Goal: Information Seeking & Learning: Learn about a topic

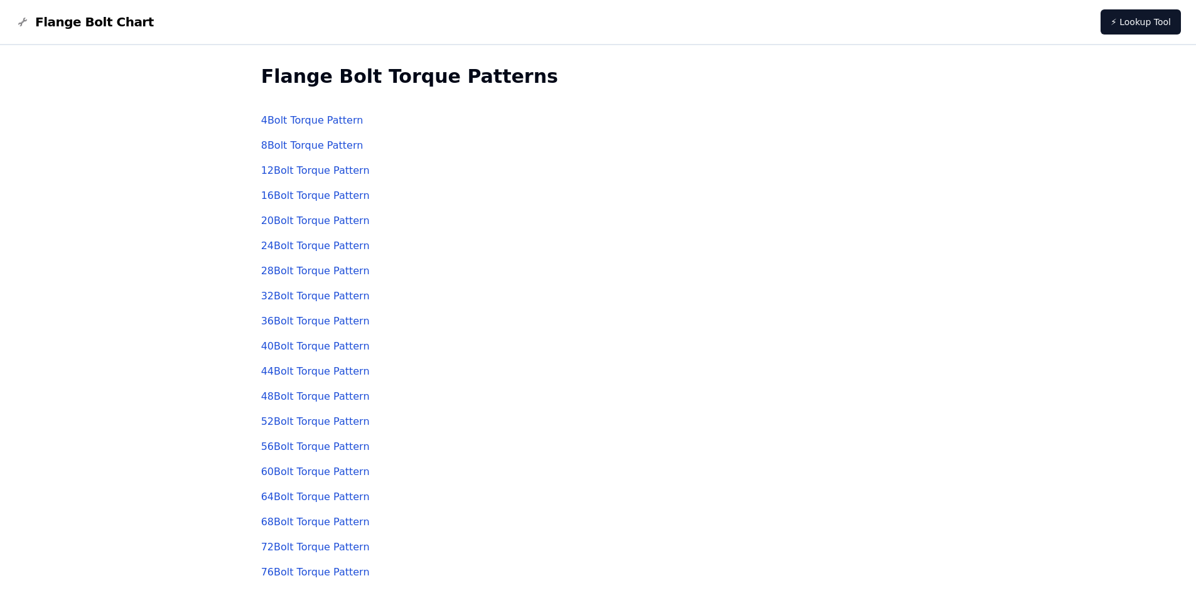
click at [320, 144] on link "8 Bolt Torque Pattern" at bounding box center [312, 145] width 102 height 12
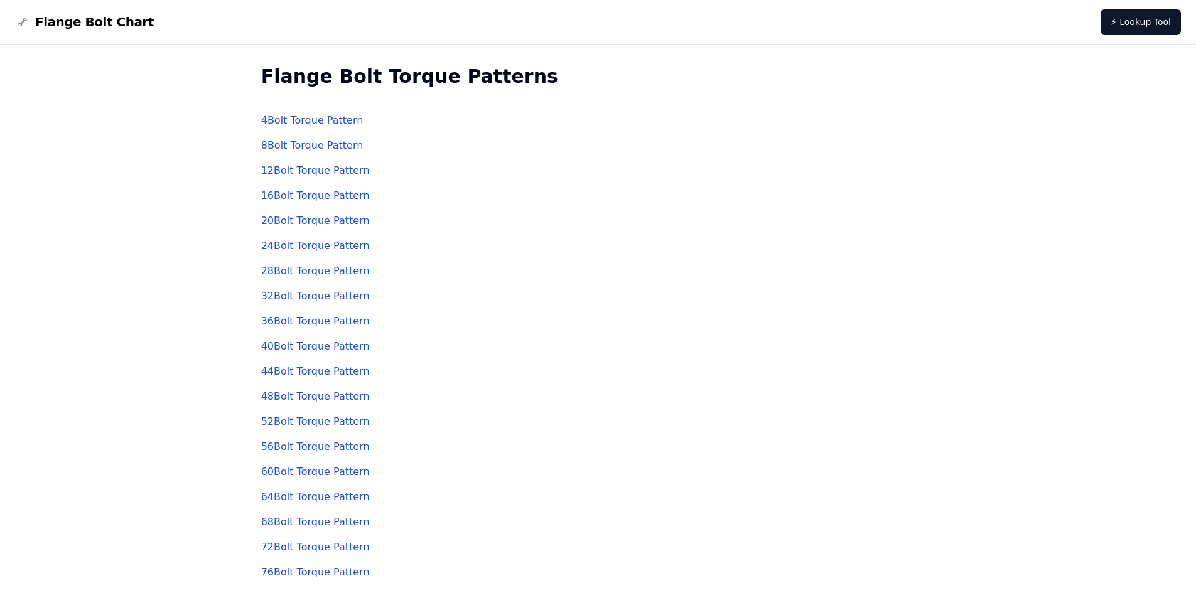
click at [344, 247] on link "24 Bolt Torque Pattern" at bounding box center [315, 246] width 109 height 12
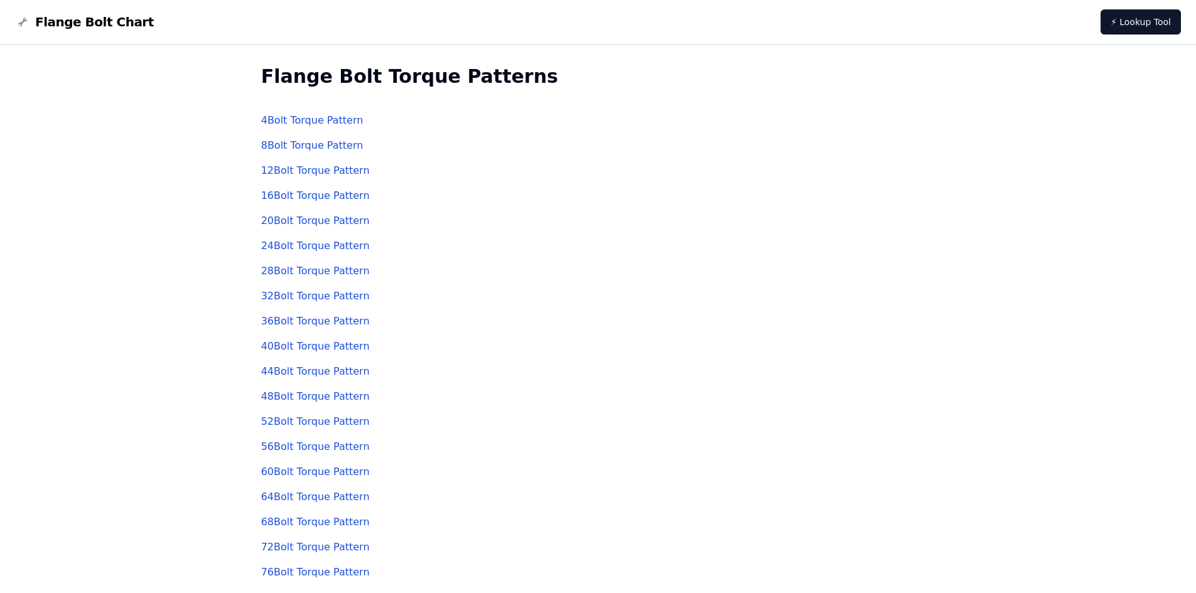
click at [305, 273] on link "28 Bolt Torque Pattern" at bounding box center [315, 271] width 109 height 12
